Goal: Task Accomplishment & Management: Manage account settings

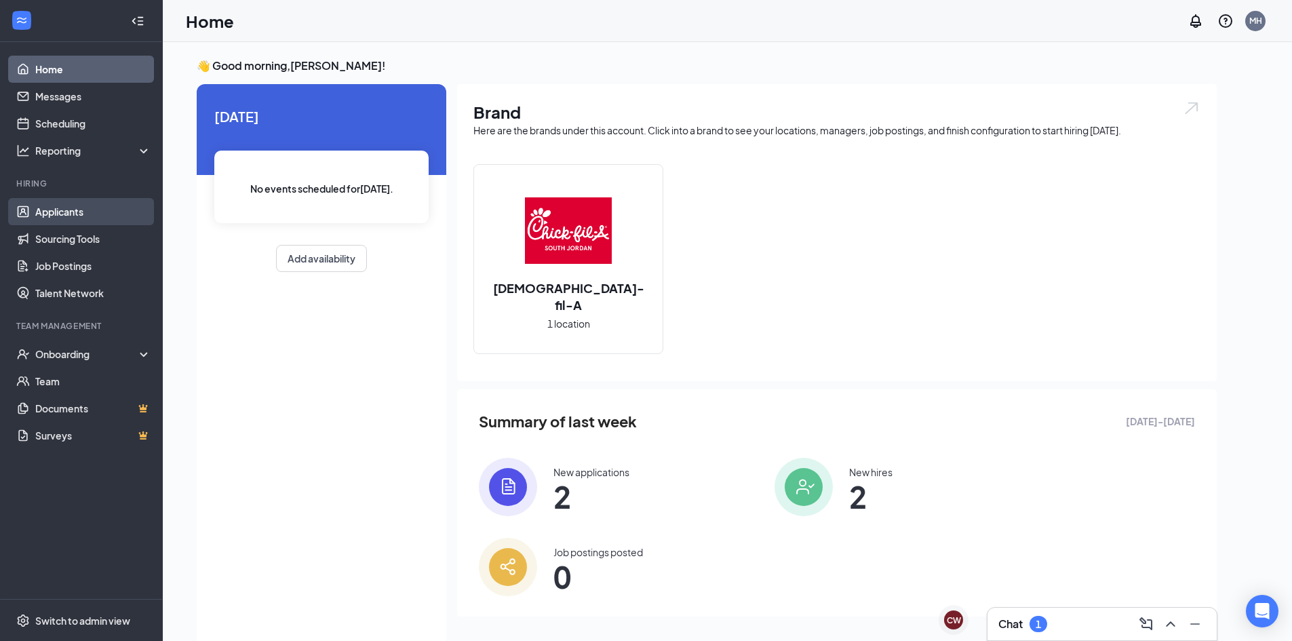
click at [103, 216] on link "Applicants" at bounding box center [93, 211] width 116 height 27
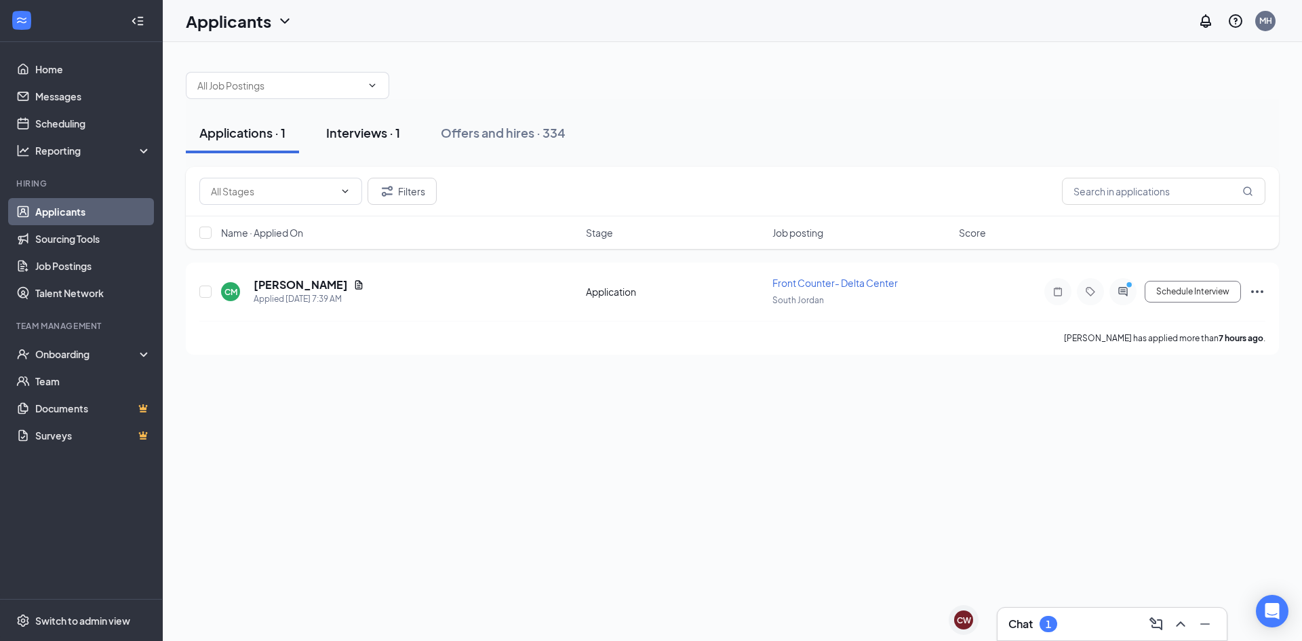
click at [383, 134] on div "Interviews · 1" at bounding box center [363, 132] width 74 height 17
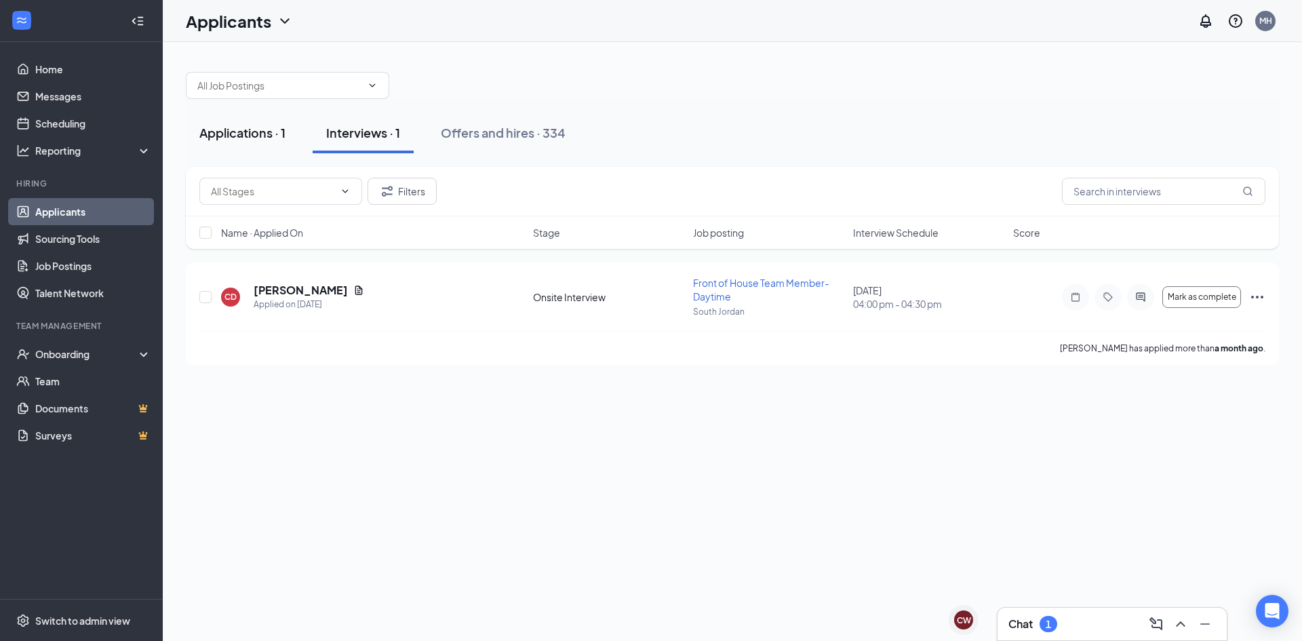
click at [260, 132] on div "Applications · 1" at bounding box center [242, 132] width 86 height 17
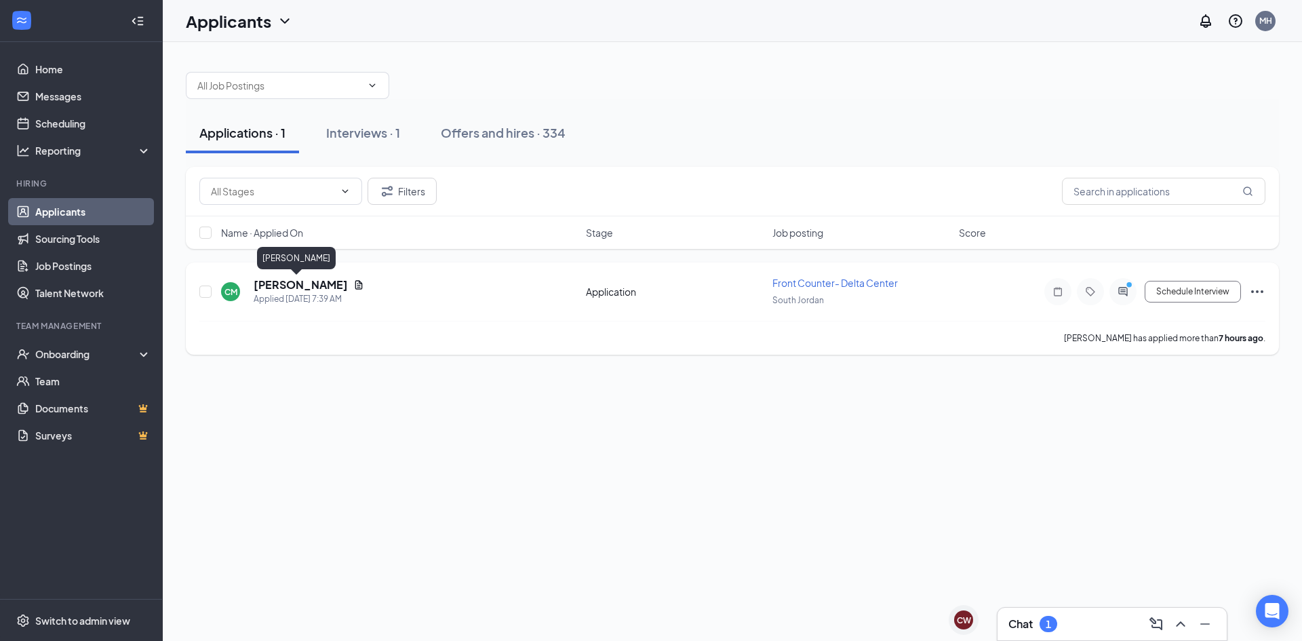
click at [294, 281] on h5 "[PERSON_NAME]" at bounding box center [301, 284] width 94 height 15
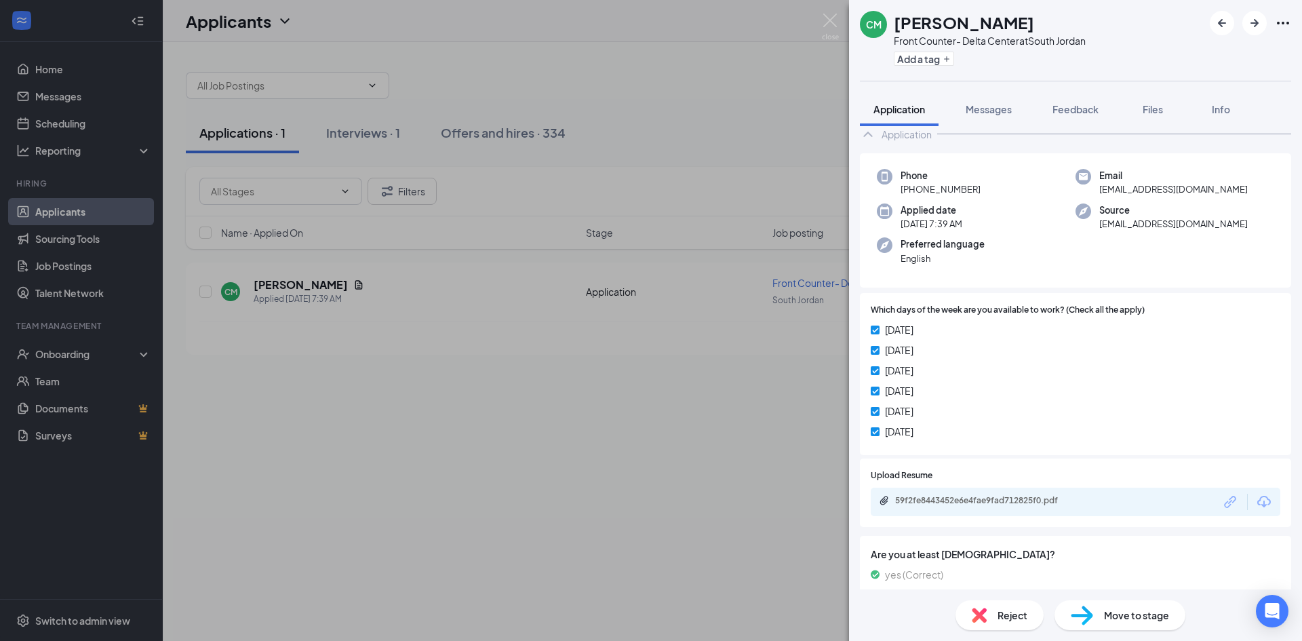
scroll to position [65, 0]
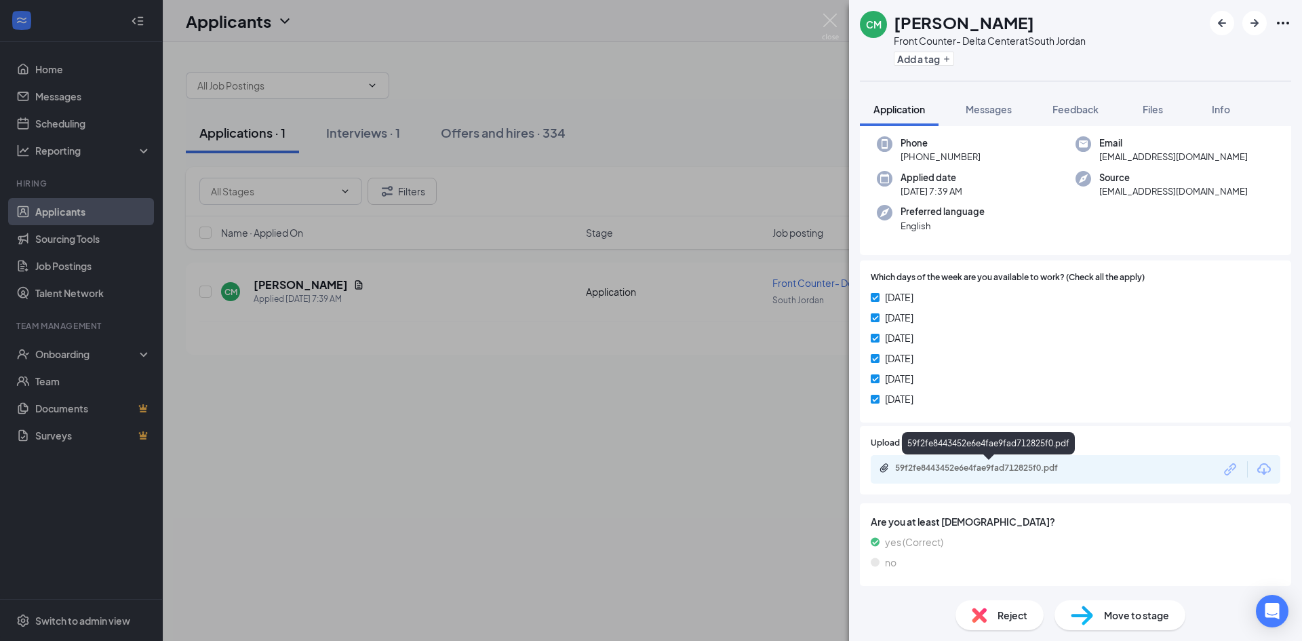
click at [966, 471] on div "59f2fe8443452e6e4fae9fad712825f0.pdf" at bounding box center [990, 468] width 190 height 11
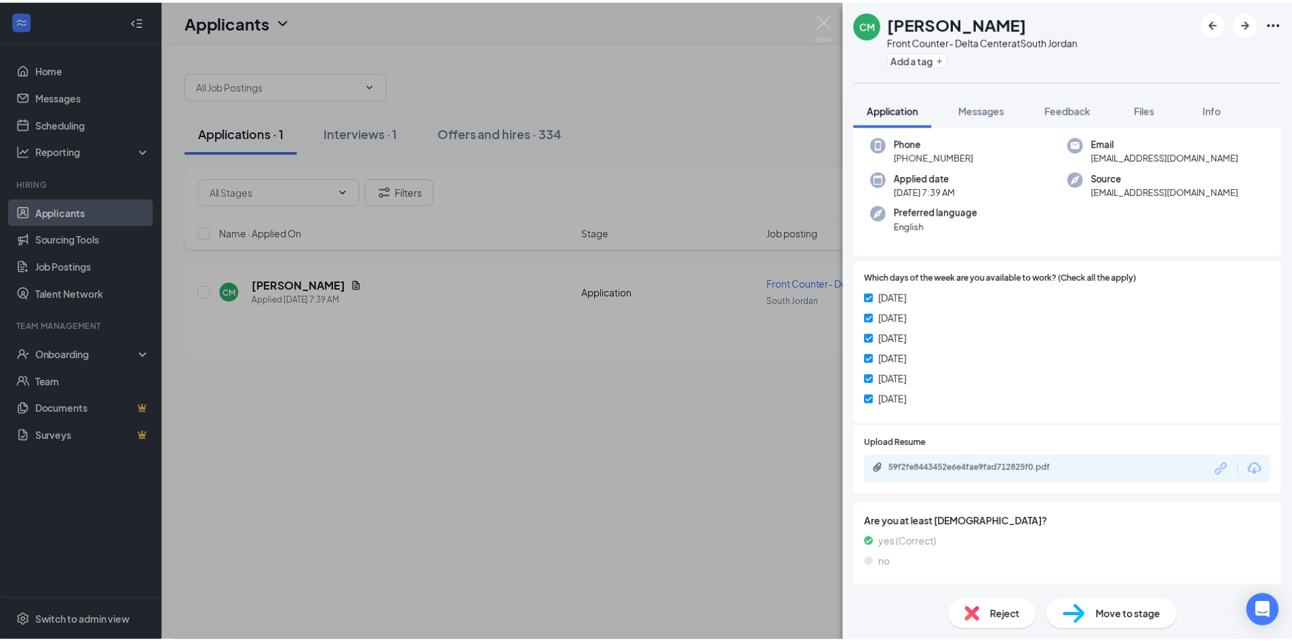
scroll to position [60, 0]
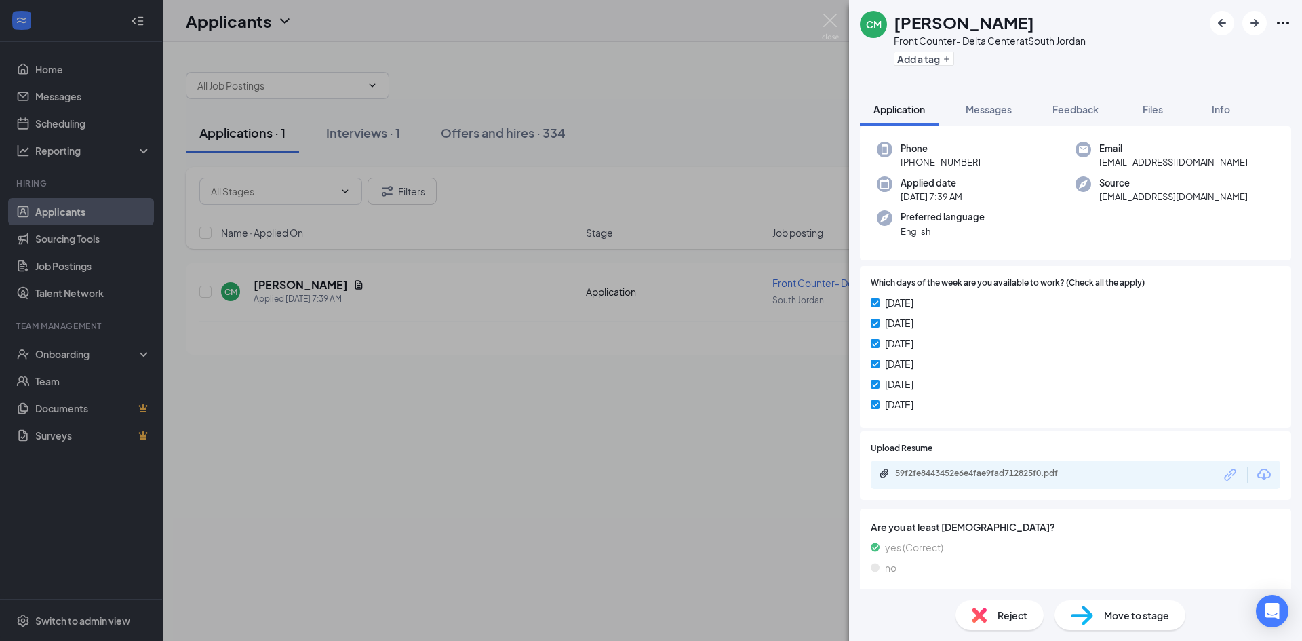
drag, startPoint x: 402, startPoint y: 142, endPoint x: 426, endPoint y: 130, distance: 27.6
click at [402, 142] on div "CM [PERSON_NAME] Front Counter- Delta Center at [GEOGRAPHIC_DATA] Add a tag App…" at bounding box center [651, 320] width 1302 height 641
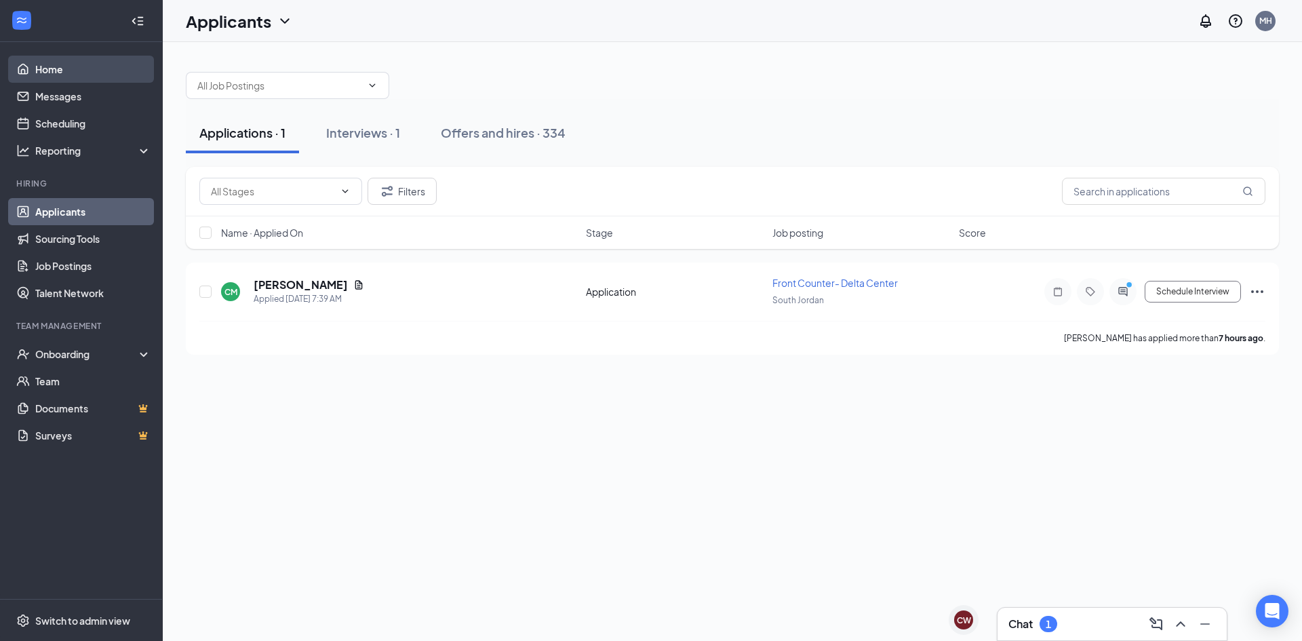
click at [98, 73] on link "Home" at bounding box center [93, 69] width 116 height 27
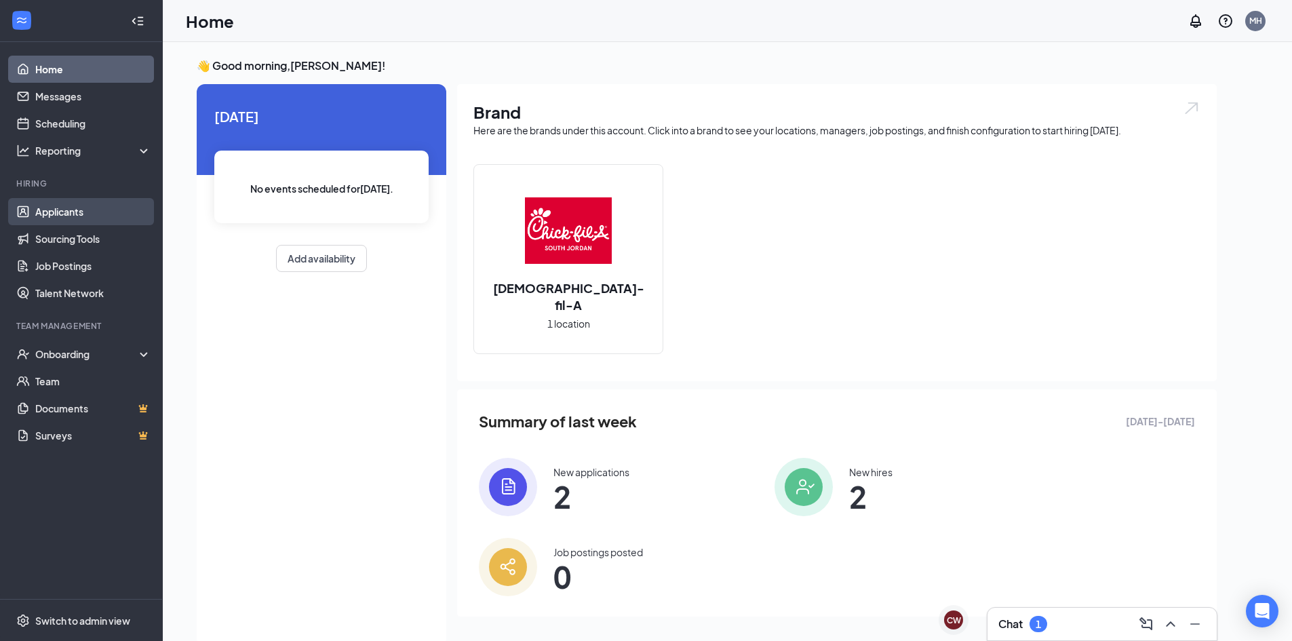
click at [85, 215] on link "Applicants" at bounding box center [93, 211] width 116 height 27
